Goal: Task Accomplishment & Management: Use online tool/utility

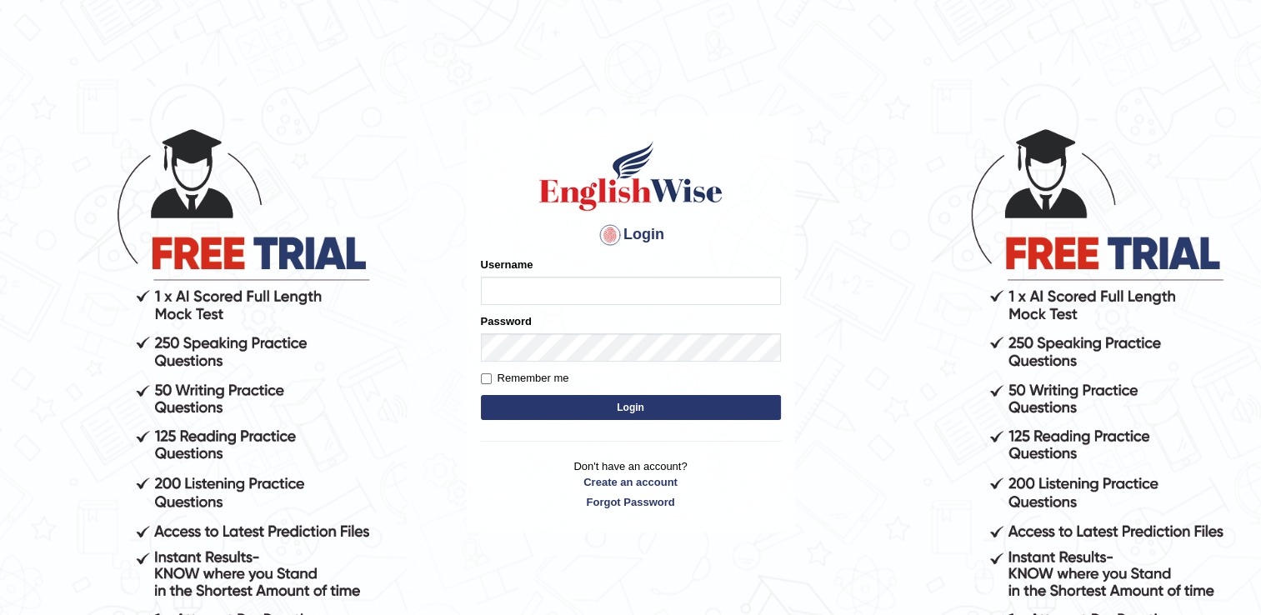
type input "naswar"
click at [602, 409] on button "Login" at bounding box center [631, 407] width 300 height 25
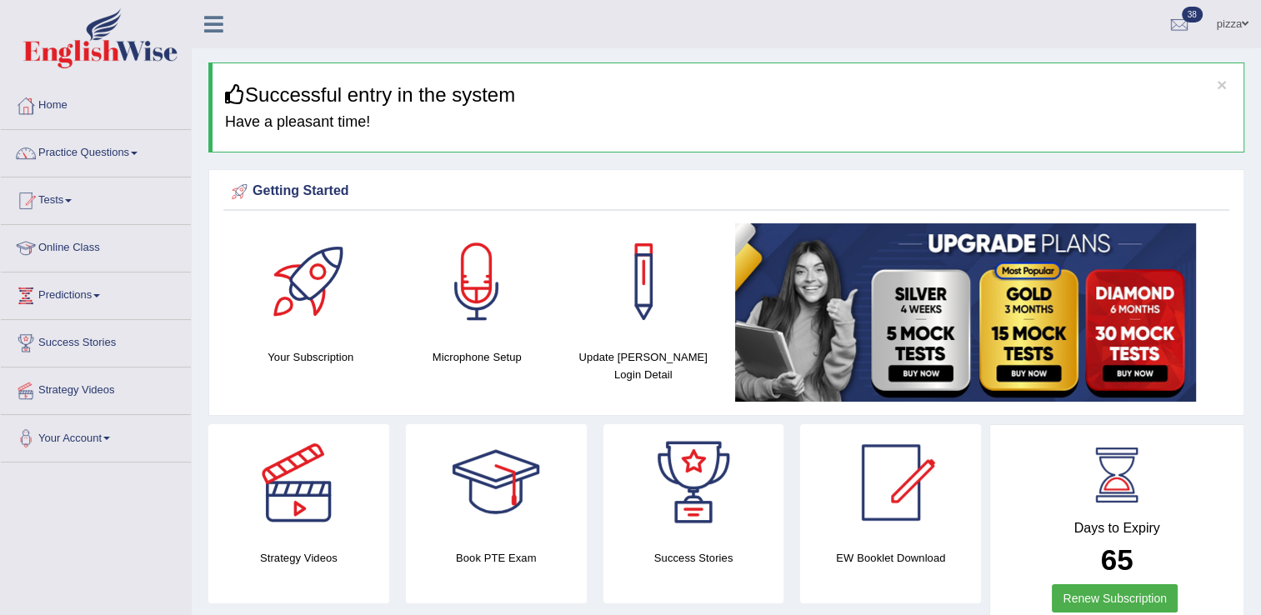
click at [57, 150] on link "Practice Questions" at bounding box center [96, 151] width 190 height 42
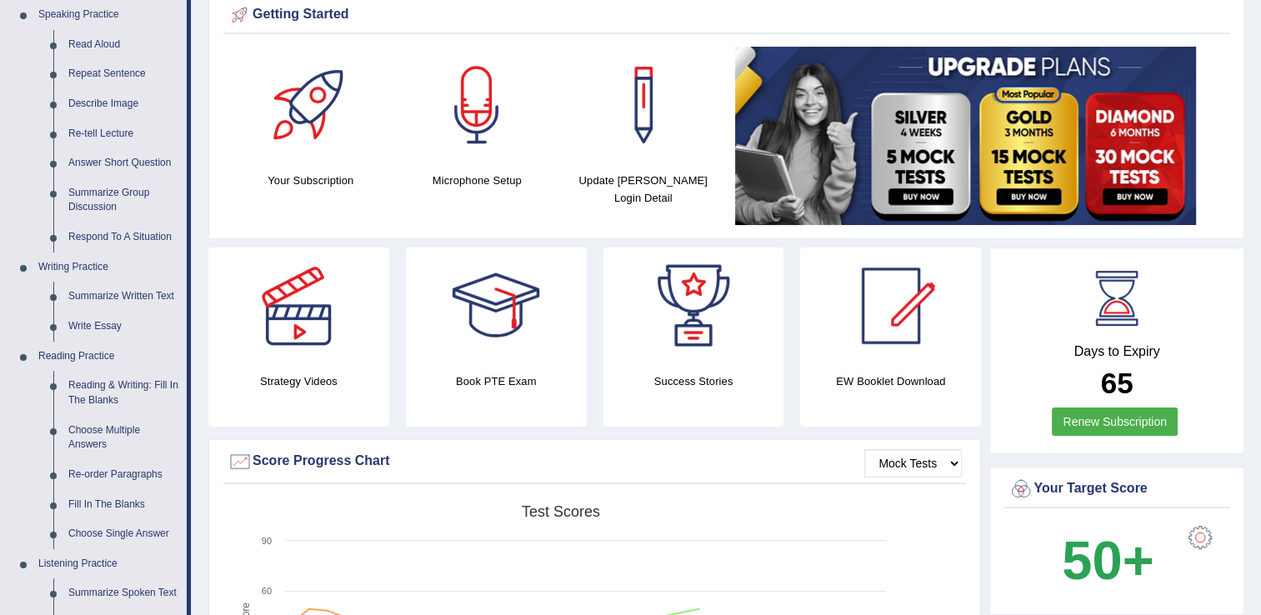
scroll to position [300, 0]
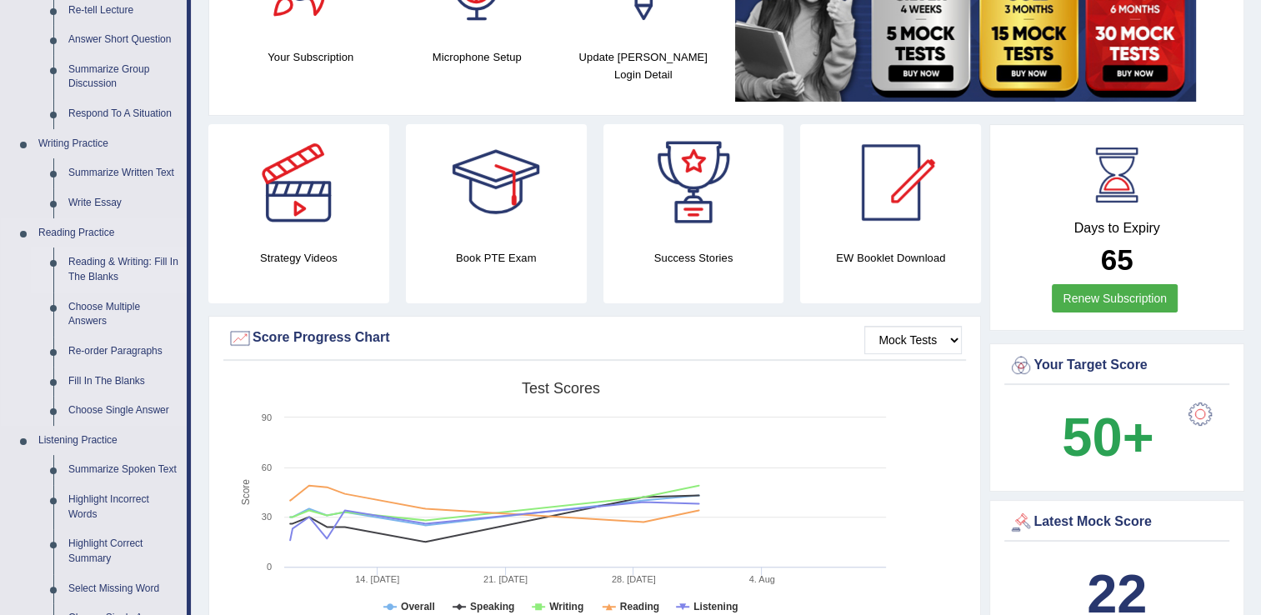
click at [99, 264] on link "Reading & Writing: Fill In The Blanks" at bounding box center [124, 270] width 126 height 44
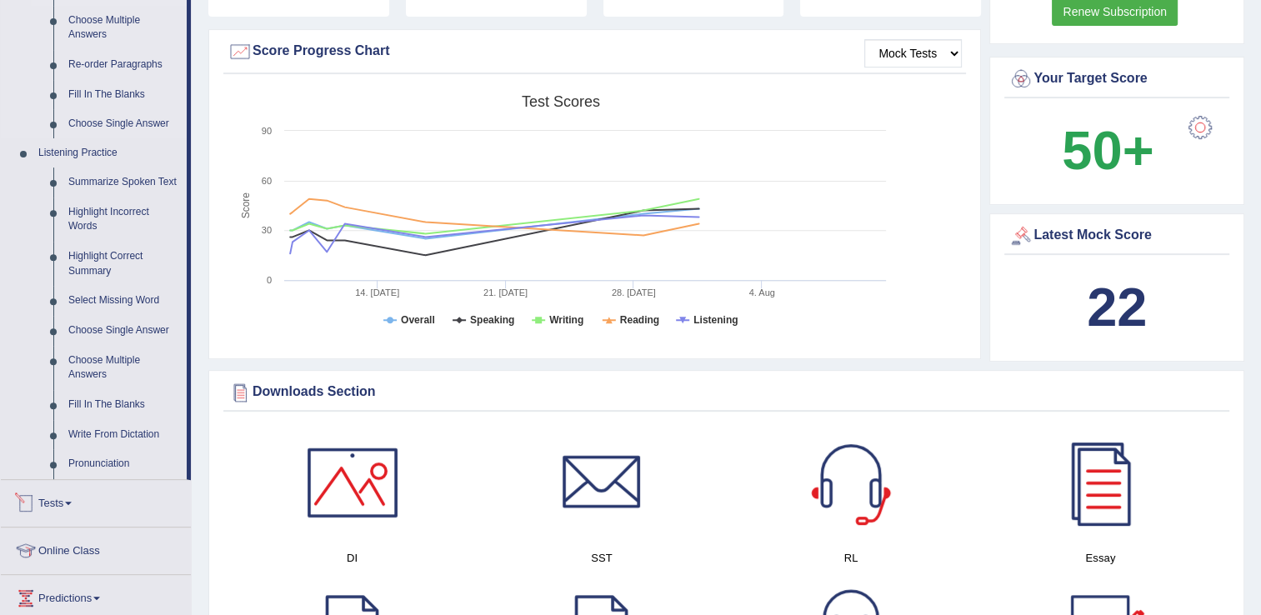
scroll to position [1157, 0]
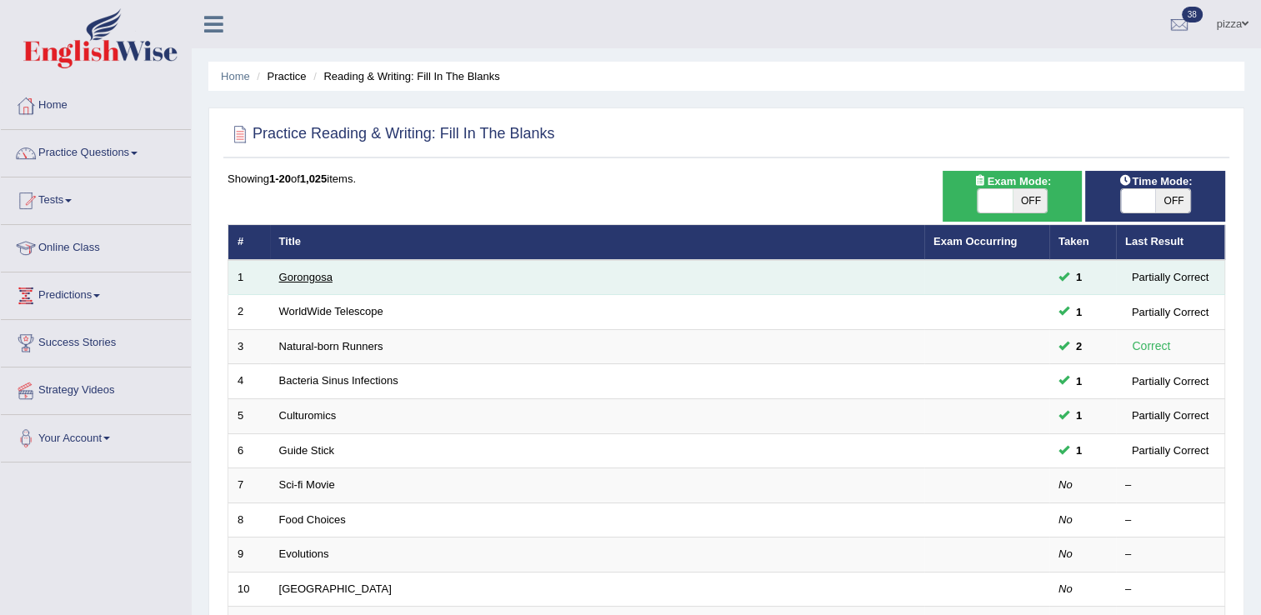
click at [308, 280] on link "Gorongosa" at bounding box center [305, 277] width 53 height 13
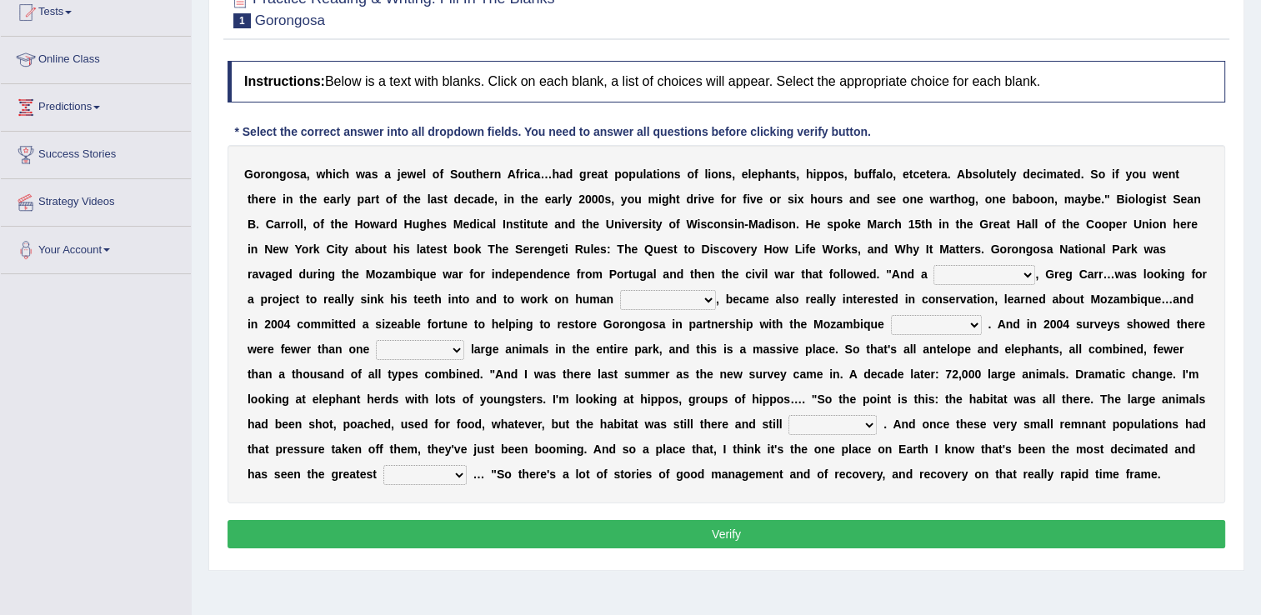
scroll to position [260, 0]
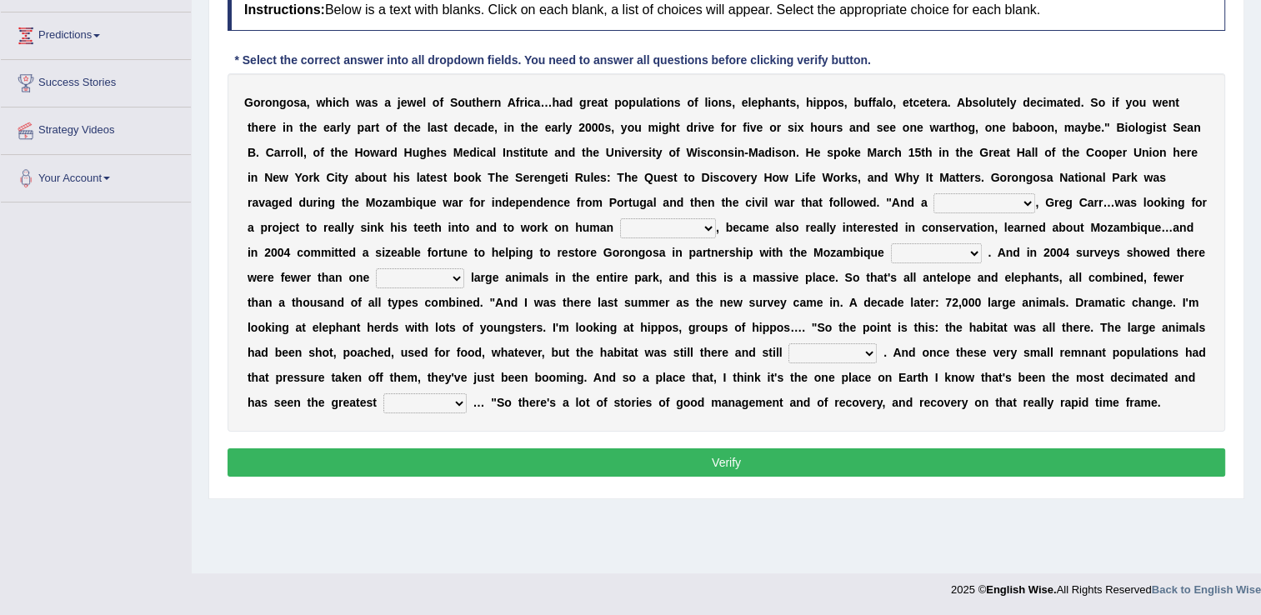
click at [727, 468] on button "Verify" at bounding box center [727, 462] width 998 height 28
